Goal: Navigation & Orientation: Find specific page/section

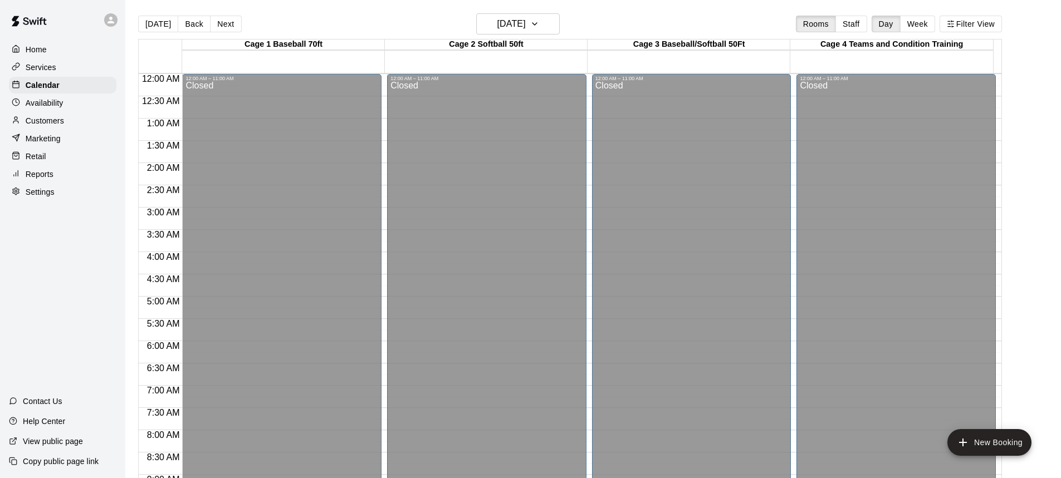
scroll to position [603, 0]
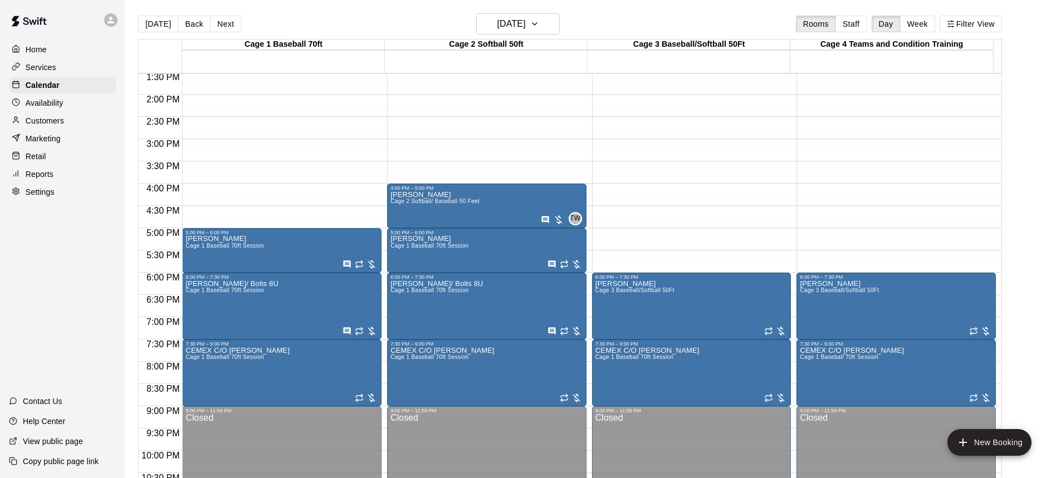
click at [30, 47] on p "Home" at bounding box center [36, 49] width 21 height 11
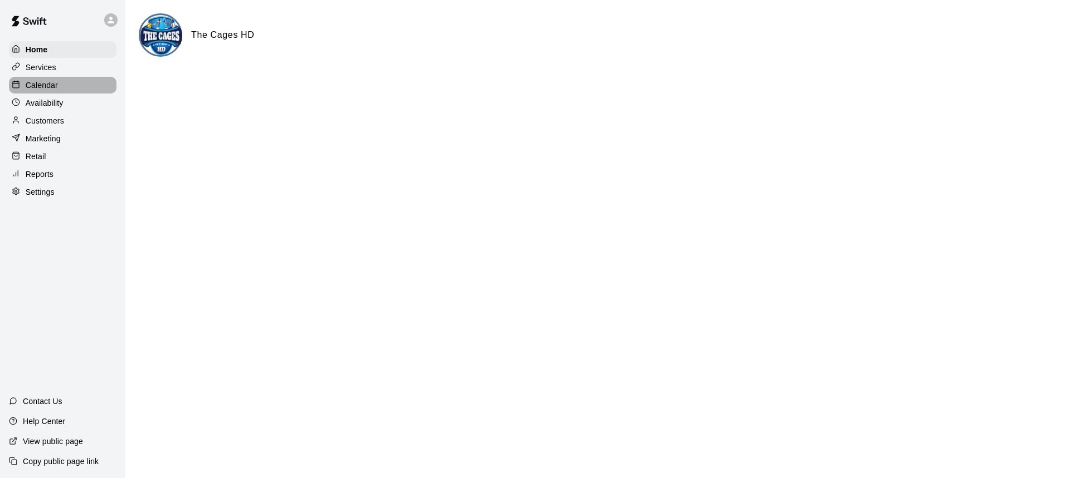
click at [52, 90] on p "Calendar" at bounding box center [42, 85] width 32 height 11
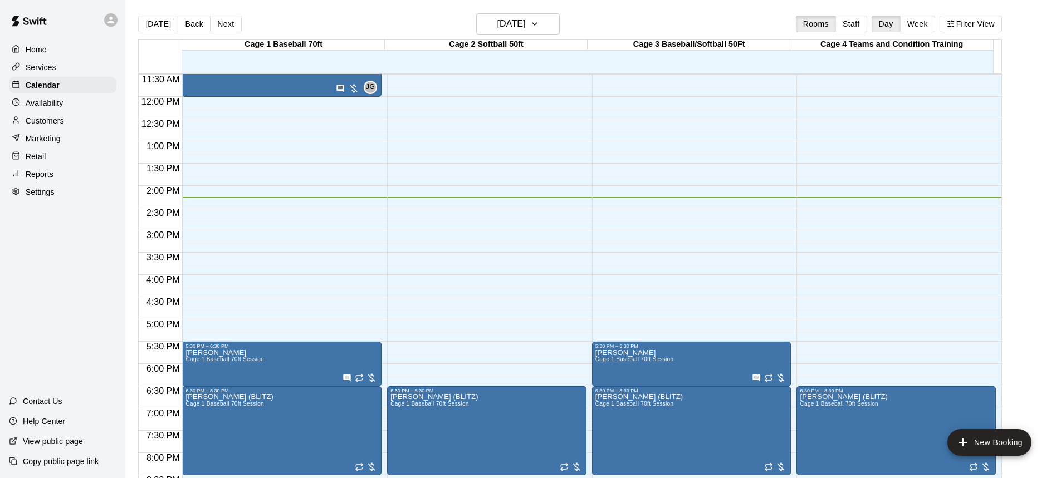
scroll to position [507, 0]
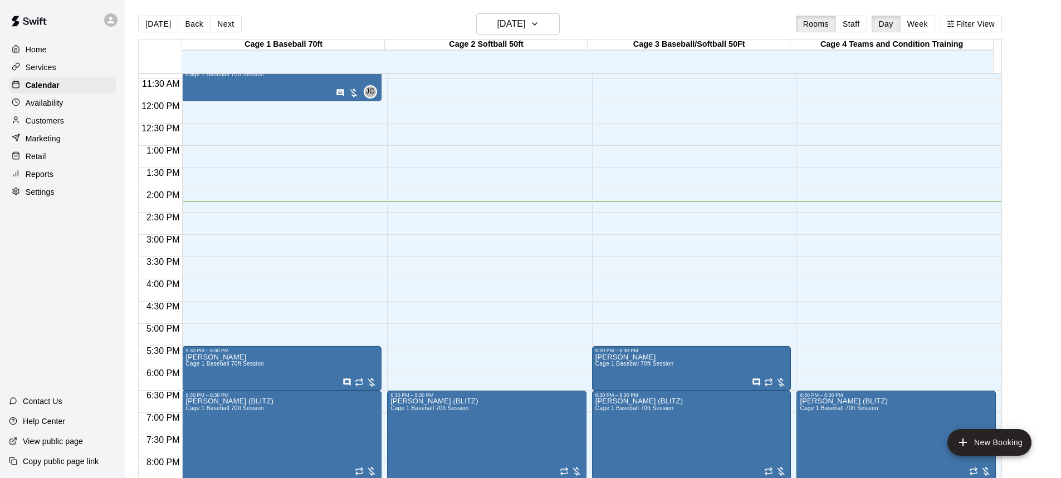
click at [51, 123] on p "Customers" at bounding box center [45, 120] width 38 height 11
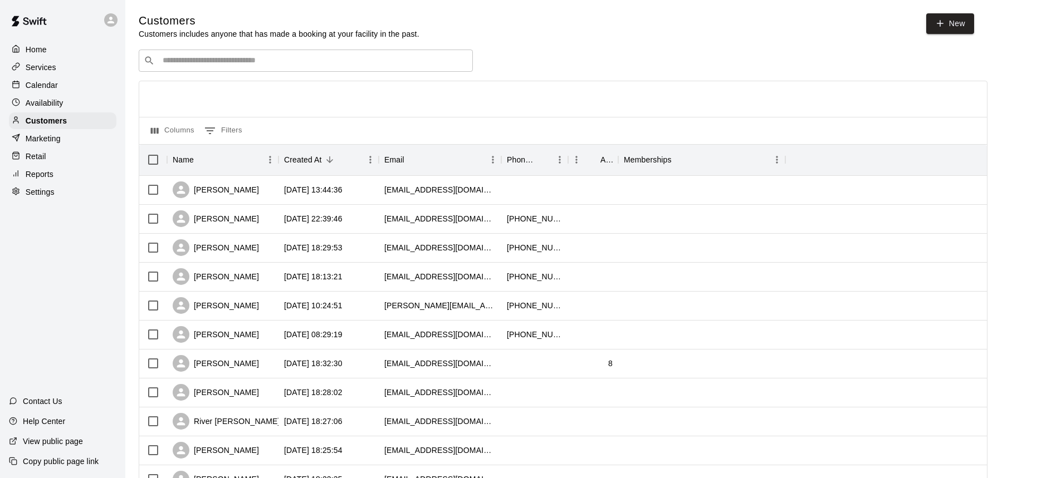
click at [293, 64] on input "Search customers by name or email" at bounding box center [313, 60] width 309 height 11
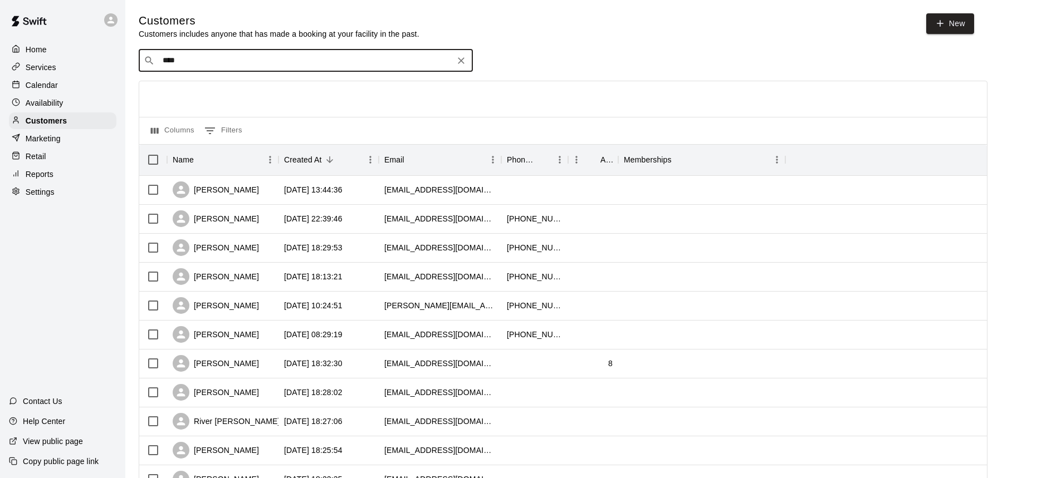
type input "*****"
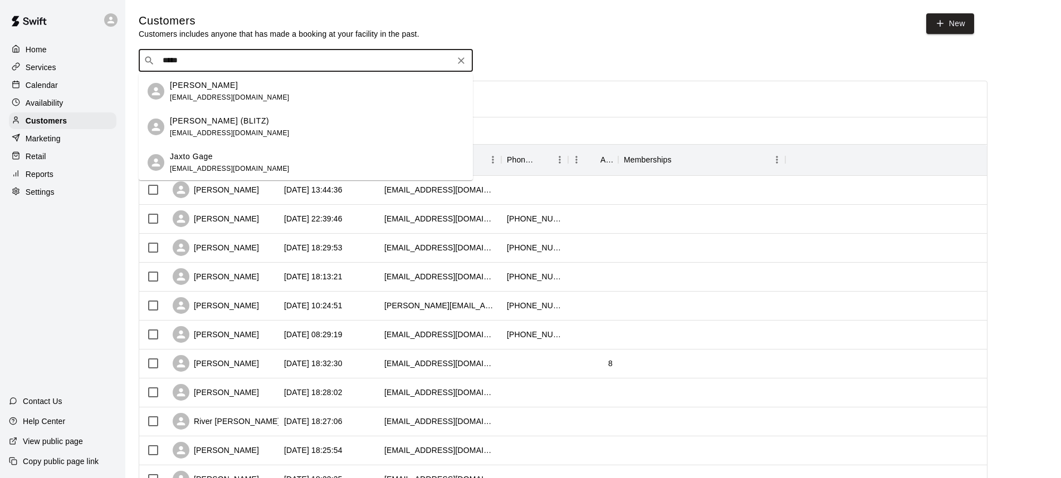
click at [227, 129] on span "[EMAIL_ADDRESS][DOMAIN_NAME]" at bounding box center [230, 133] width 120 height 8
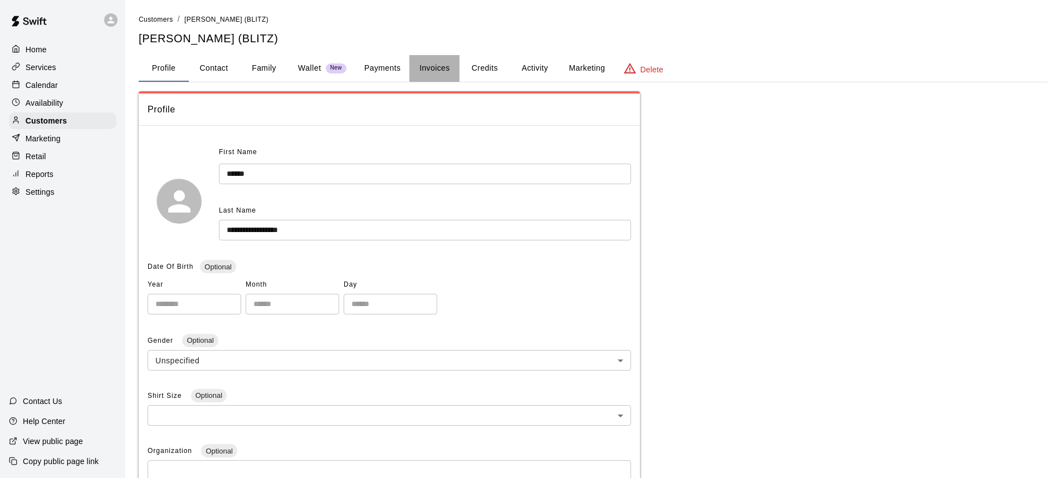
click at [433, 69] on button "Invoices" at bounding box center [434, 68] width 50 height 27
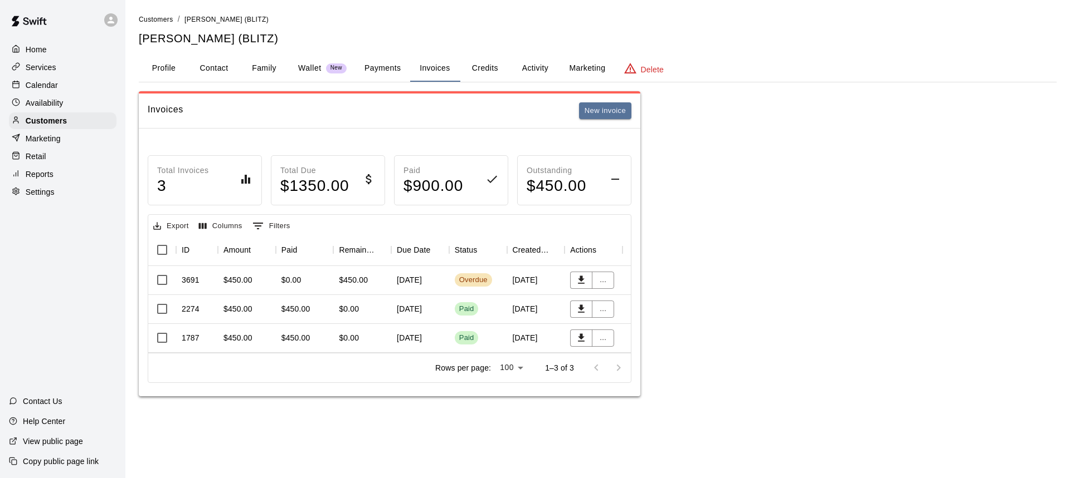
click at [44, 47] on p "Home" at bounding box center [36, 49] width 21 height 11
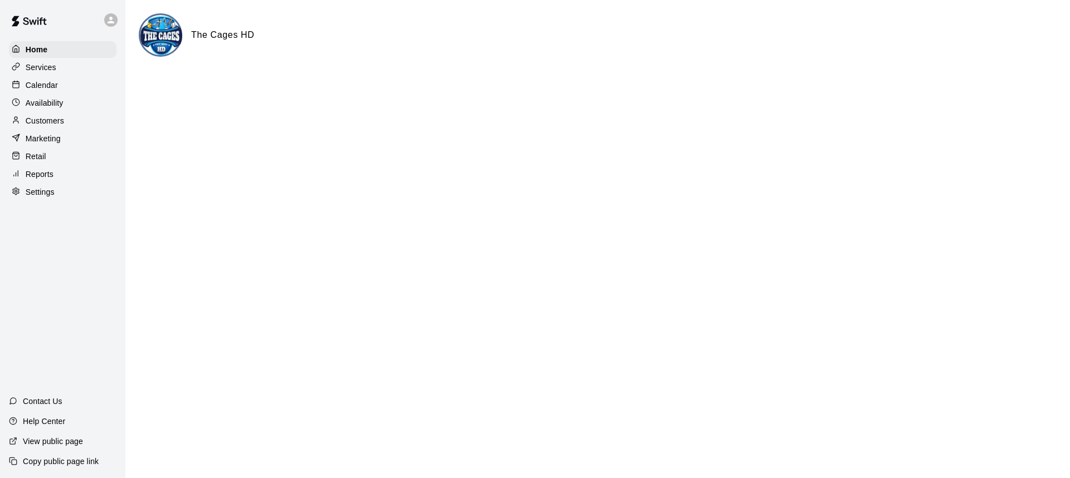
click at [38, 88] on p "Calendar" at bounding box center [42, 85] width 32 height 11
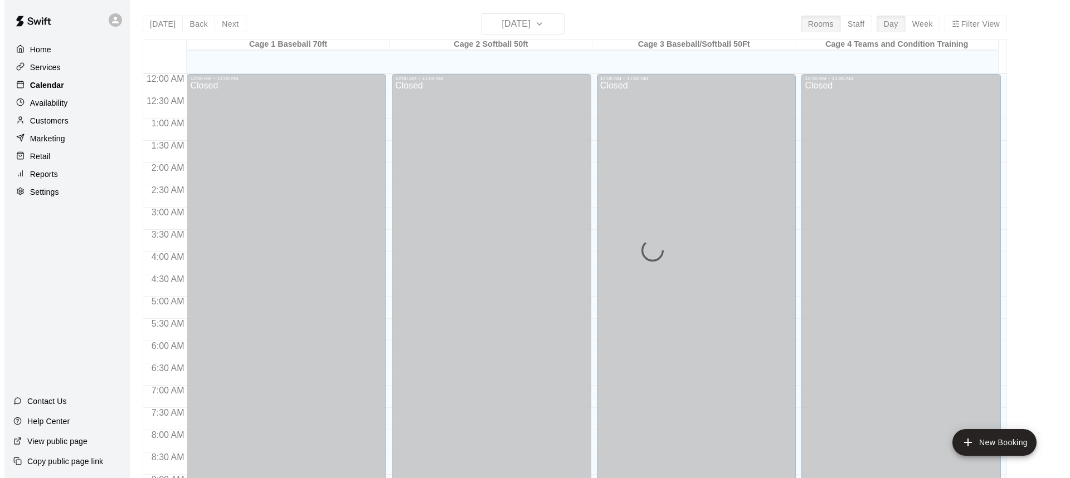
scroll to position [619, 0]
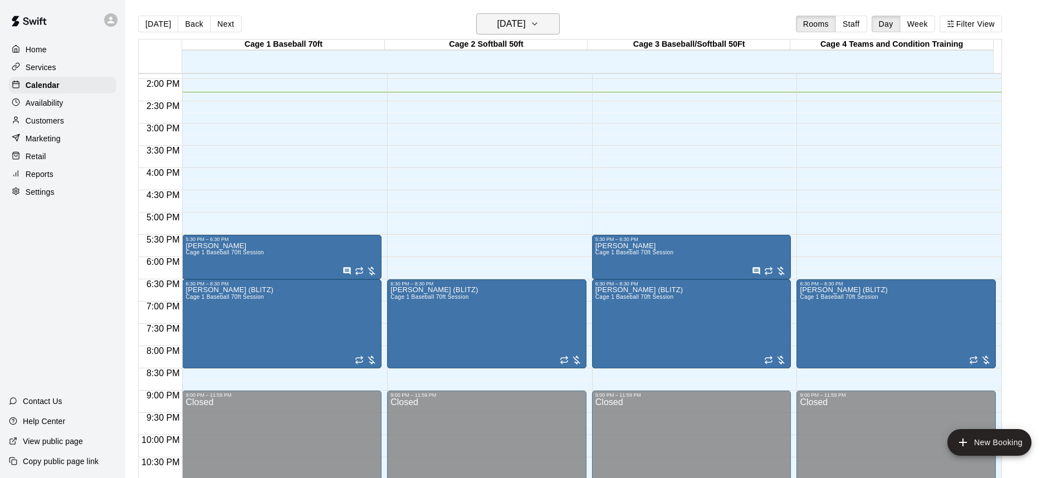
click at [539, 22] on icon "button" at bounding box center [534, 23] width 9 height 13
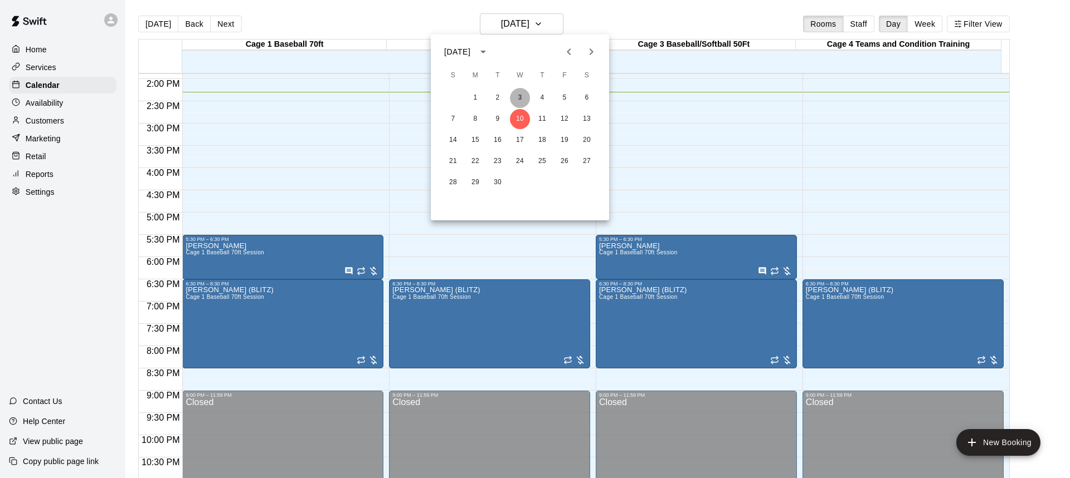
click at [523, 97] on button "3" at bounding box center [520, 98] width 20 height 20
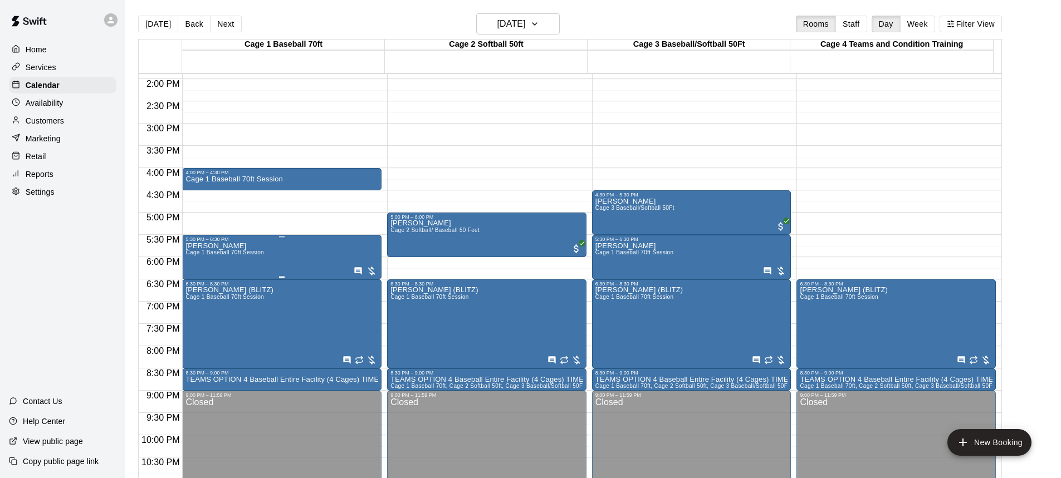
click at [234, 251] on div "[PERSON_NAME] 1 Baseball 70ft Session" at bounding box center [224, 481] width 79 height 478
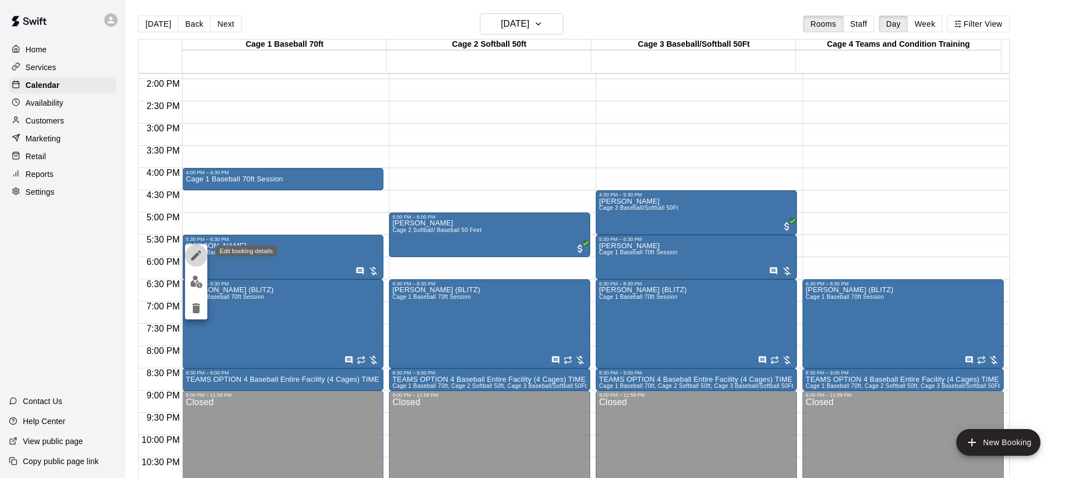
click at [196, 257] on icon "edit" at bounding box center [196, 256] width 10 height 10
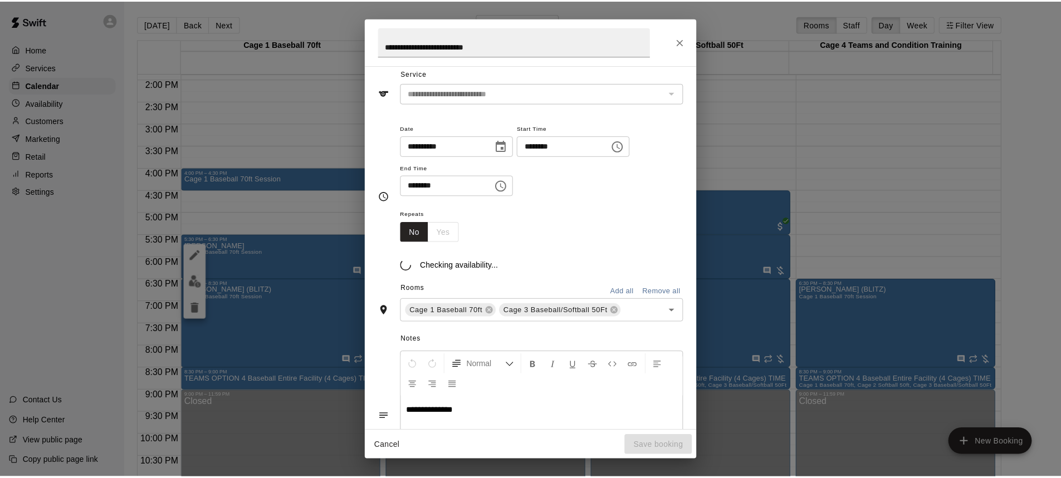
scroll to position [52, 0]
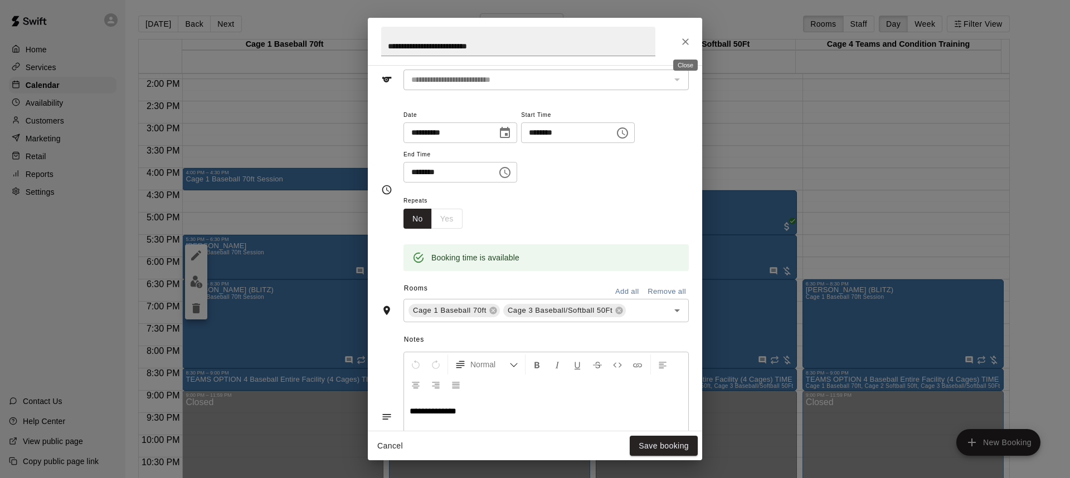
click at [692, 43] on button "Close" at bounding box center [685, 42] width 20 height 20
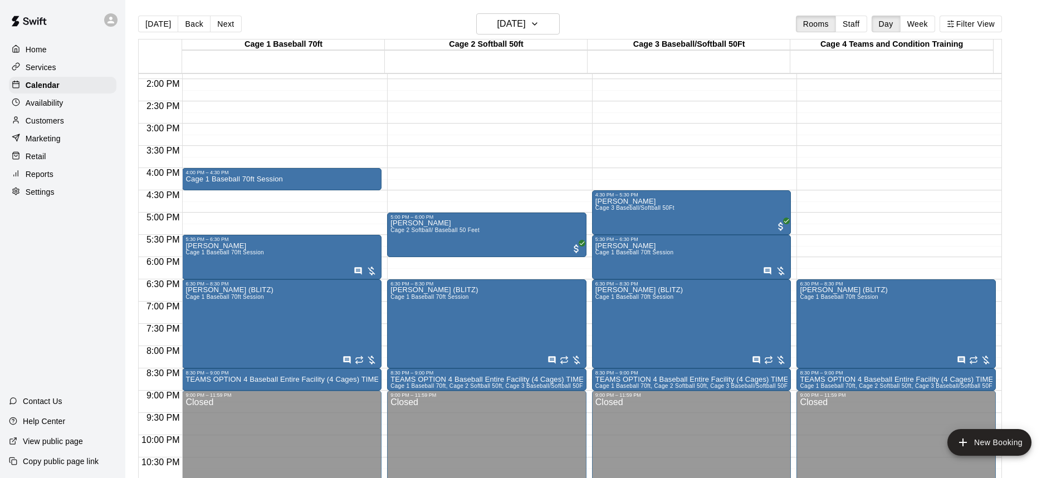
click at [44, 48] on p "Home" at bounding box center [36, 49] width 21 height 11
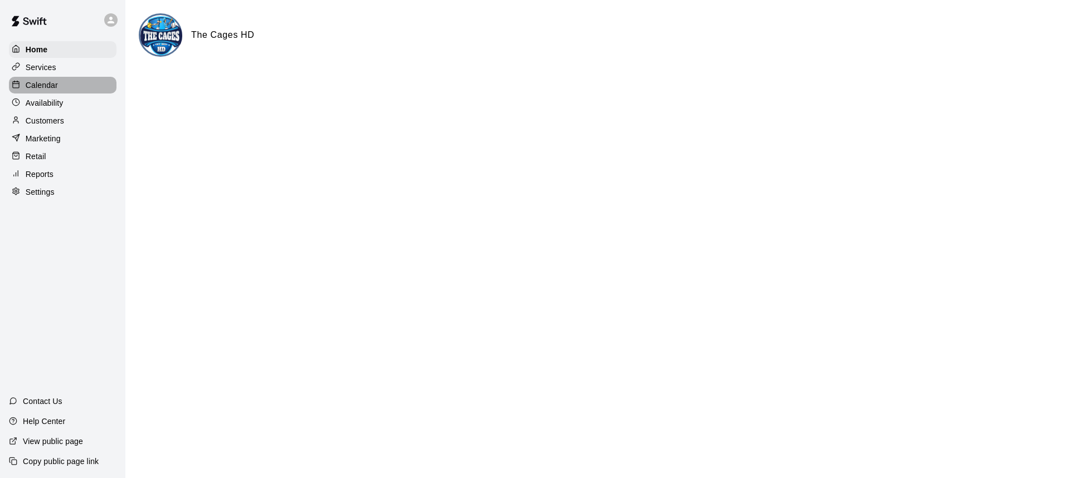
click at [40, 89] on p "Calendar" at bounding box center [42, 85] width 32 height 11
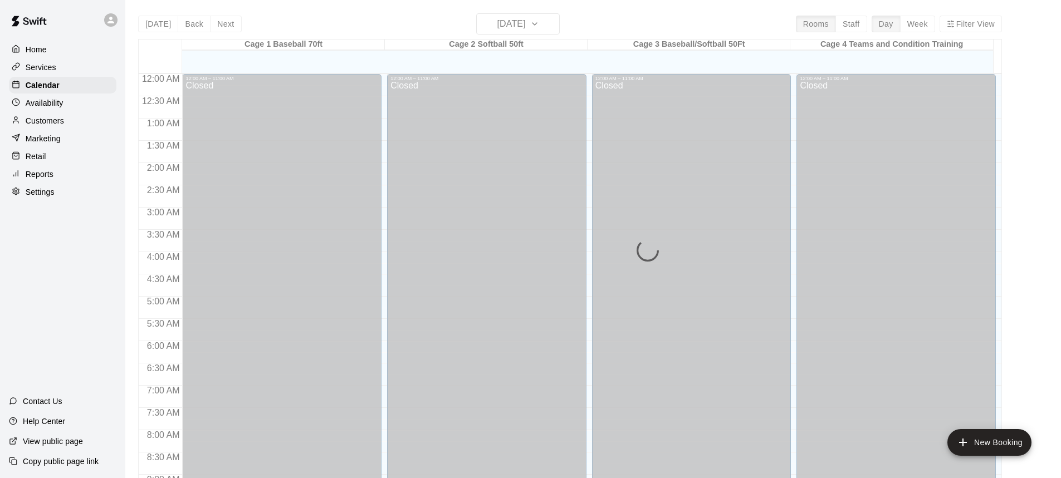
scroll to position [619, 0]
